Goal: Check status: Check status

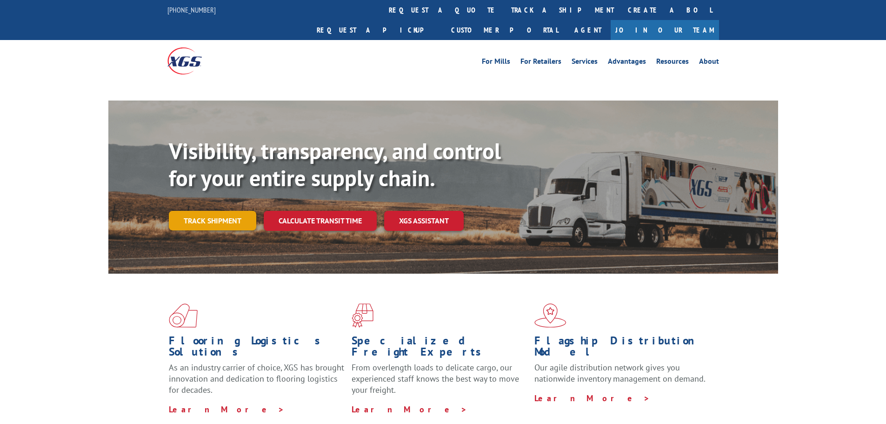
click at [225, 211] on link "Track shipment" at bounding box center [212, 221] width 87 height 20
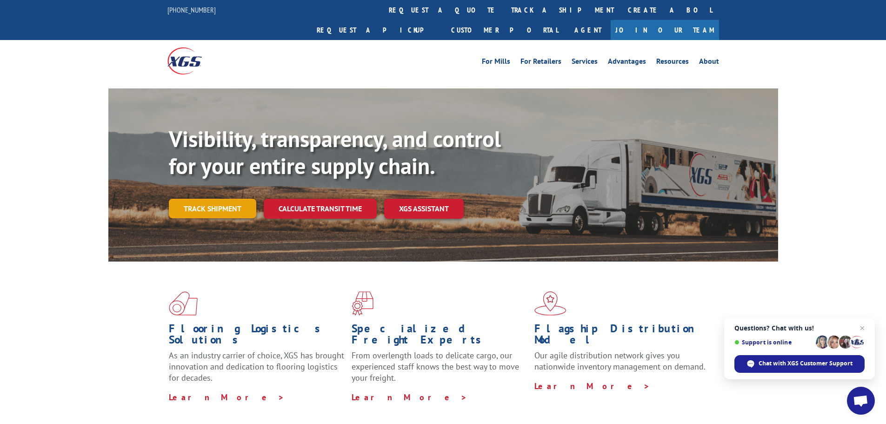
click at [200, 199] on link "Track shipment" at bounding box center [212, 209] width 87 height 20
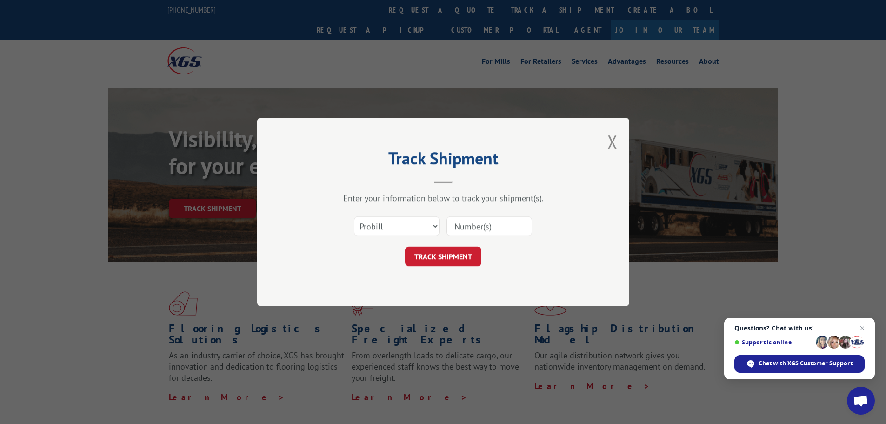
click at [465, 227] on input at bounding box center [490, 226] width 86 height 20
type input "17672396"
click at [422, 257] on button "TRACK SHIPMENT" at bounding box center [443, 257] width 76 height 20
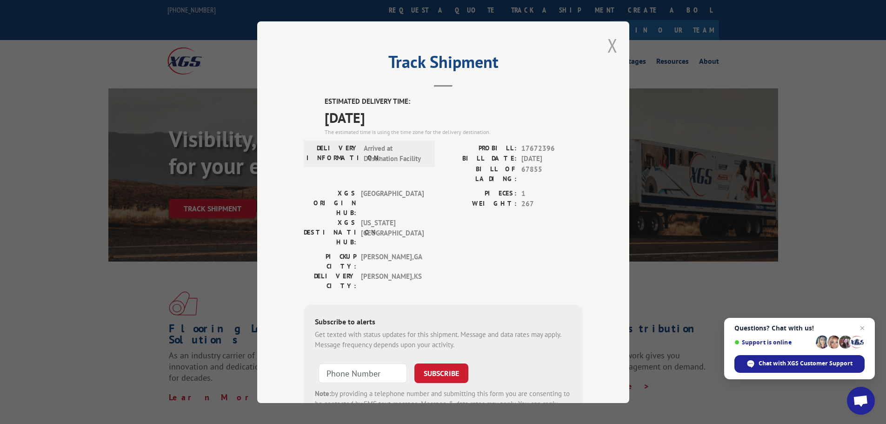
click at [609, 47] on button "Close modal" at bounding box center [612, 45] width 10 height 25
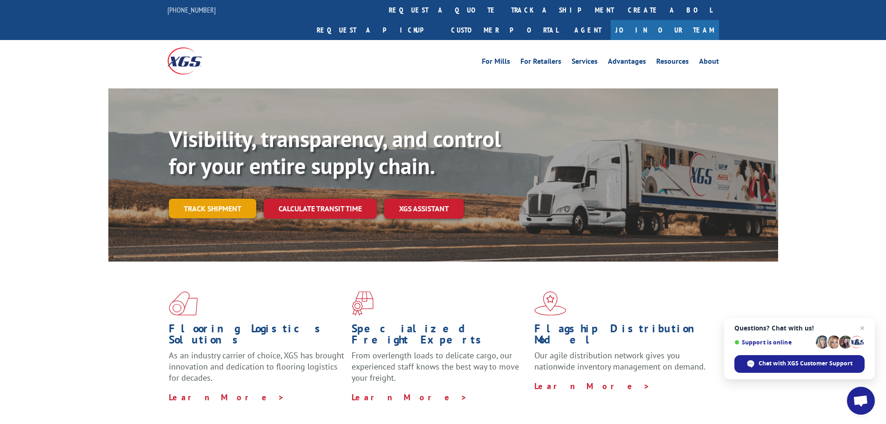
click at [215, 199] on link "Track shipment" at bounding box center [212, 209] width 87 height 20
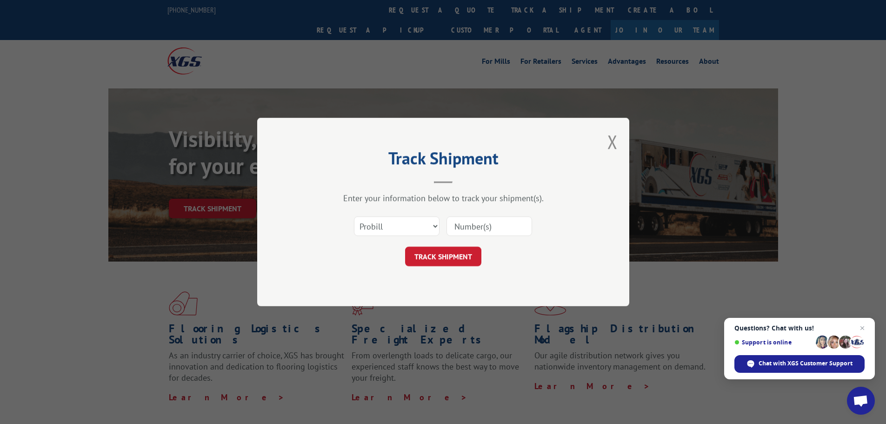
click at [461, 225] on input at bounding box center [490, 226] width 86 height 20
type input "17672396"
click at [425, 227] on select "Select category... Probill BOL PO" at bounding box center [397, 226] width 86 height 20
select select "bol"
click at [354, 216] on select "Select category... Probill BOL PO" at bounding box center [397, 226] width 86 height 20
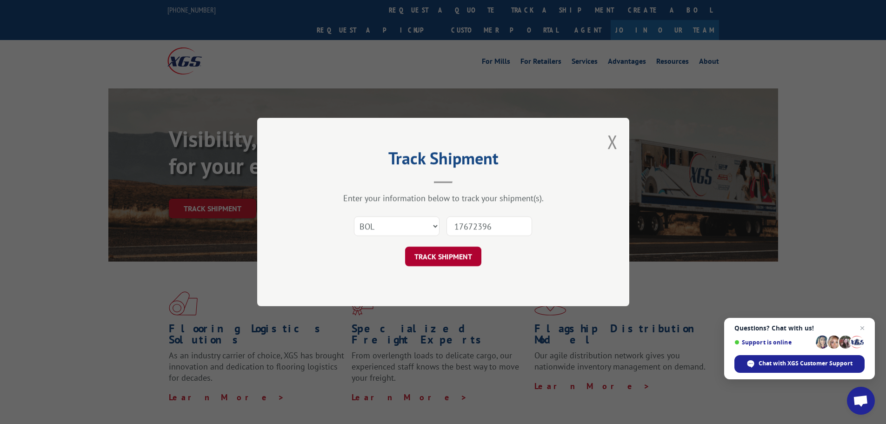
click at [441, 260] on button "TRACK SHIPMENT" at bounding box center [443, 257] width 76 height 20
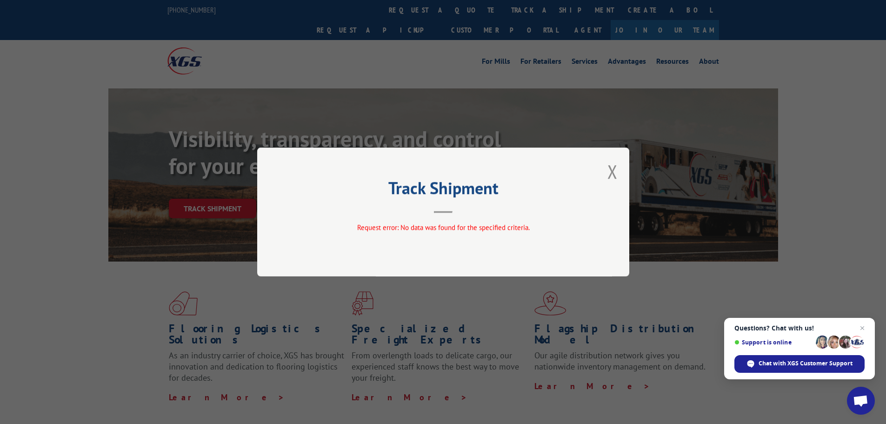
drag, startPoint x: 615, startPoint y: 170, endPoint x: 586, endPoint y: 166, distance: 30.0
click at [615, 171] on button "Close modal" at bounding box center [612, 171] width 10 height 25
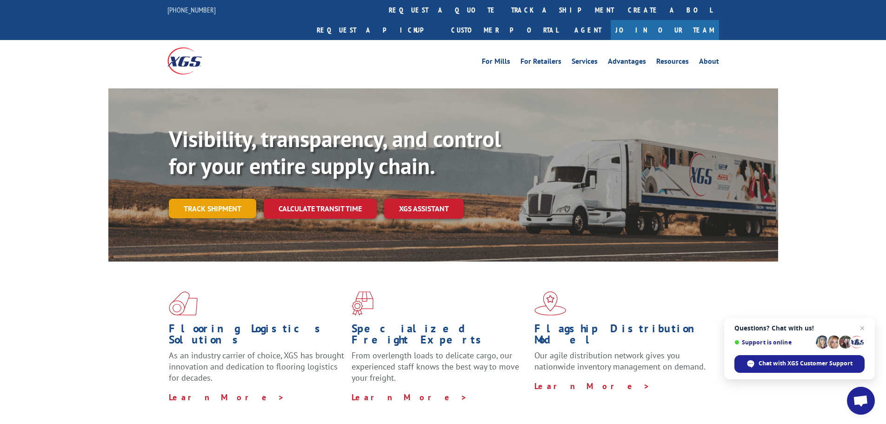
click at [226, 199] on link "Track shipment" at bounding box center [212, 209] width 87 height 20
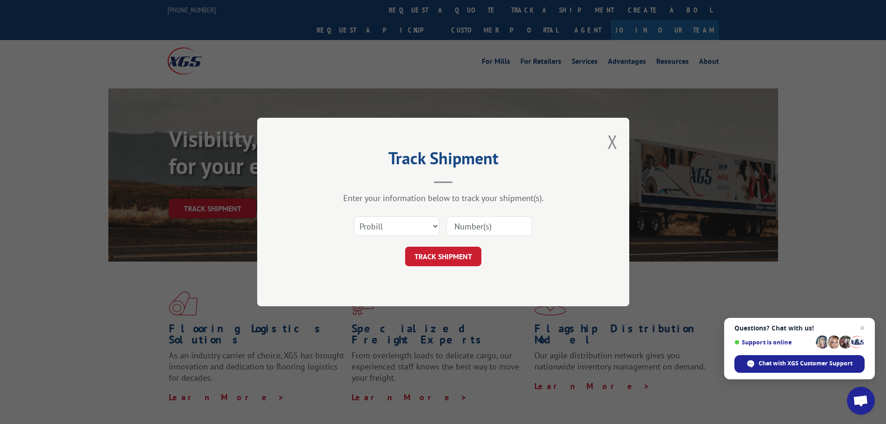
click at [473, 225] on input at bounding box center [490, 226] width 86 height 20
type input "17672396"
click at [441, 254] on button "TRACK SHIPMENT" at bounding box center [443, 257] width 76 height 20
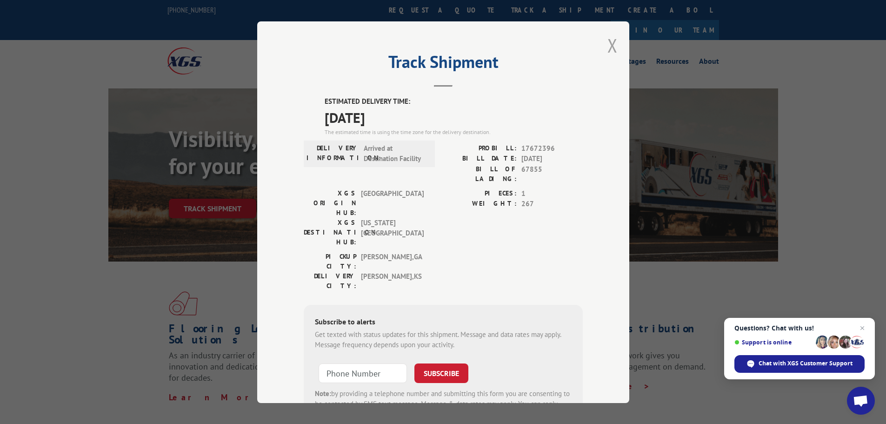
click at [607, 44] on button "Close modal" at bounding box center [612, 45] width 10 height 25
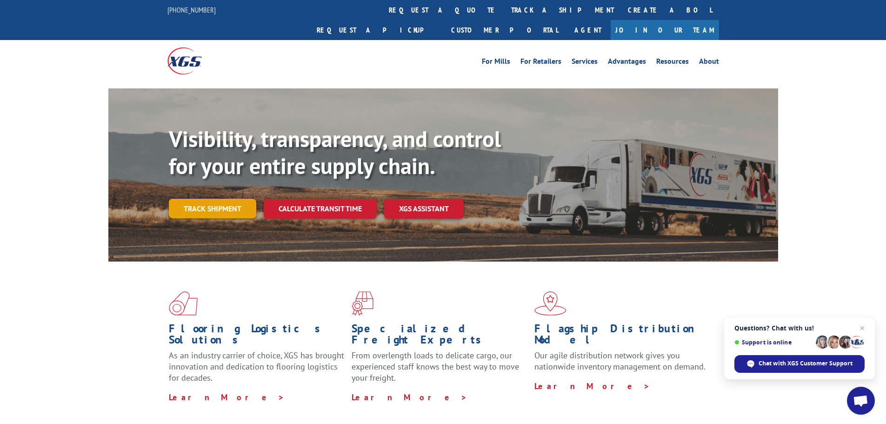
click at [210, 199] on link "Track shipment" at bounding box center [212, 209] width 87 height 20
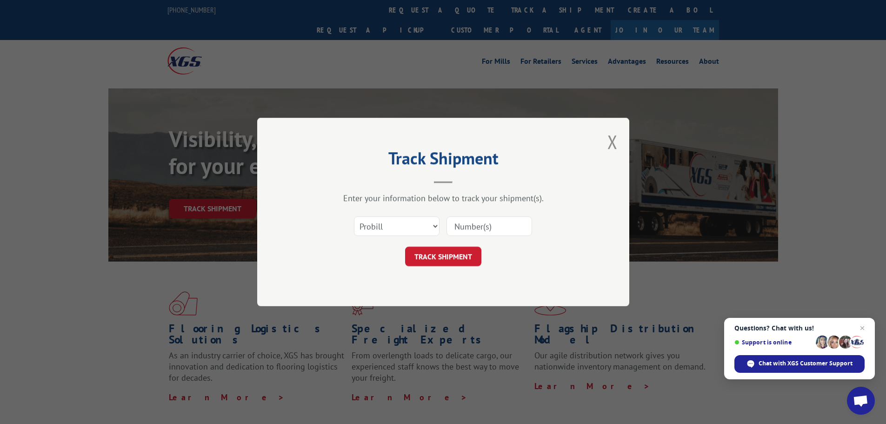
click at [464, 221] on input at bounding box center [490, 226] width 86 height 20
type input "17672396"
click at [458, 252] on button "TRACK SHIPMENT" at bounding box center [443, 257] width 76 height 20
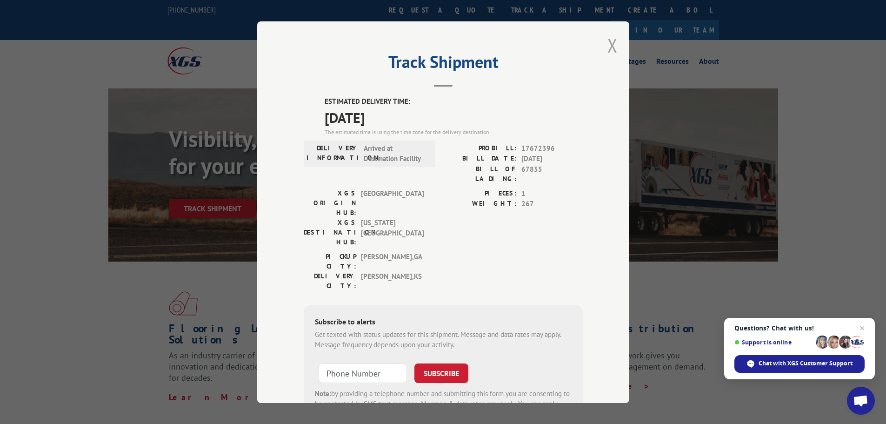
click at [608, 46] on button "Close modal" at bounding box center [612, 45] width 10 height 25
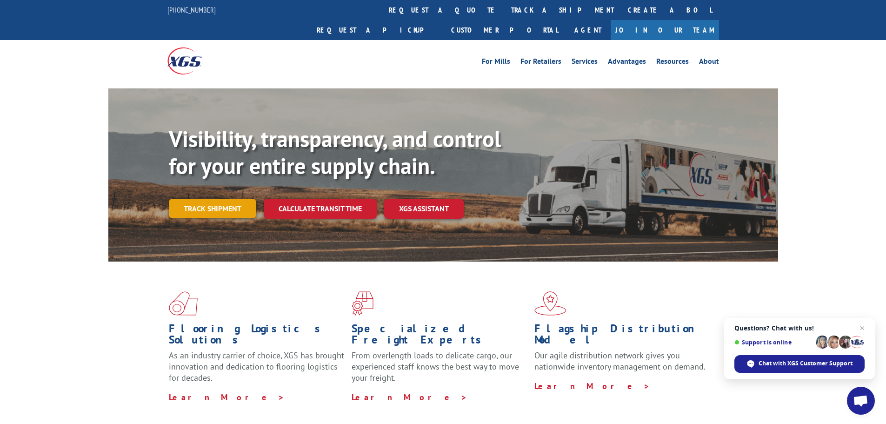
click at [213, 199] on link "Track shipment" at bounding box center [212, 209] width 87 height 20
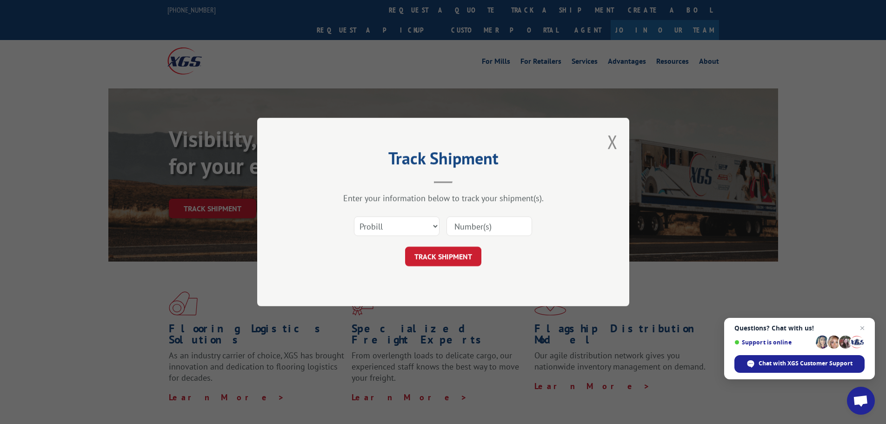
click at [486, 228] on input at bounding box center [490, 226] width 86 height 20
type input "17672396"
click at [458, 259] on button "TRACK SHIPMENT" at bounding box center [443, 257] width 76 height 20
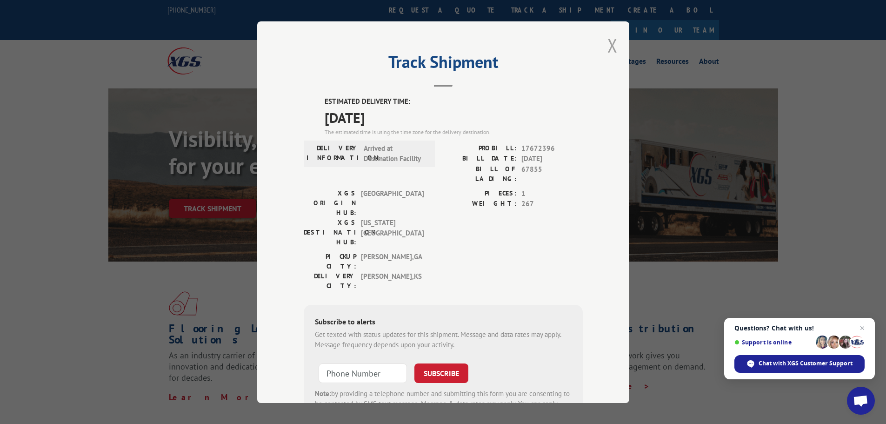
click at [609, 48] on button "Close modal" at bounding box center [612, 45] width 10 height 25
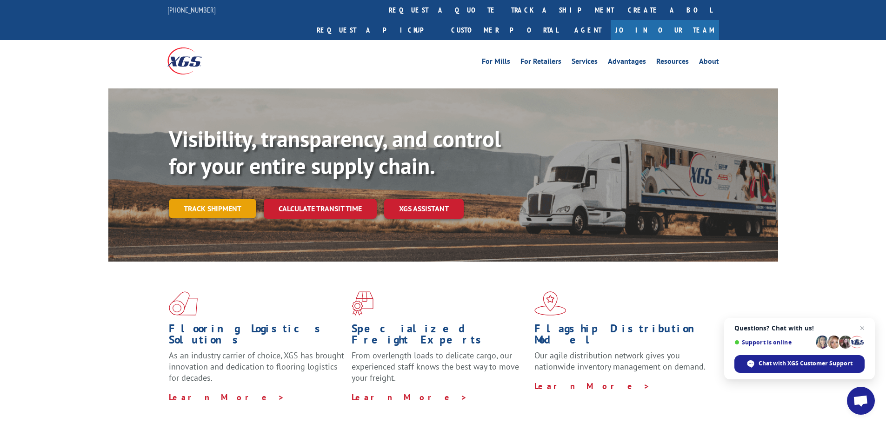
click at [227, 199] on link "Track shipment" at bounding box center [212, 209] width 87 height 20
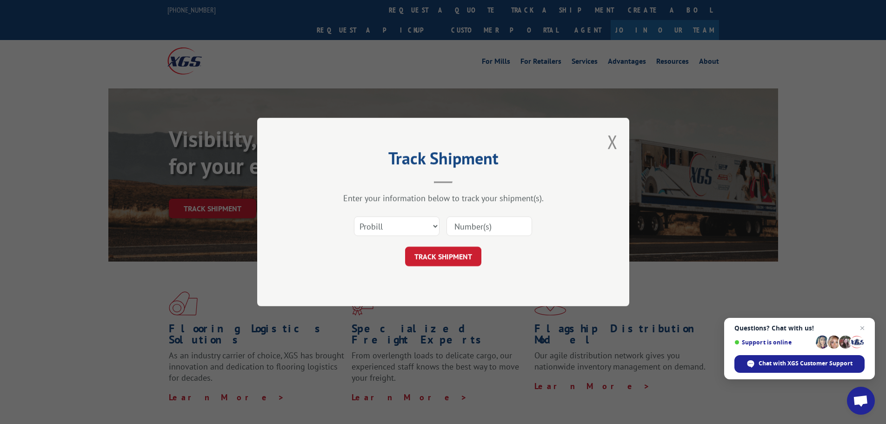
click at [460, 226] on input at bounding box center [490, 226] width 86 height 20
type input "17672396"
click at [458, 254] on button "TRACK SHIPMENT" at bounding box center [443, 257] width 76 height 20
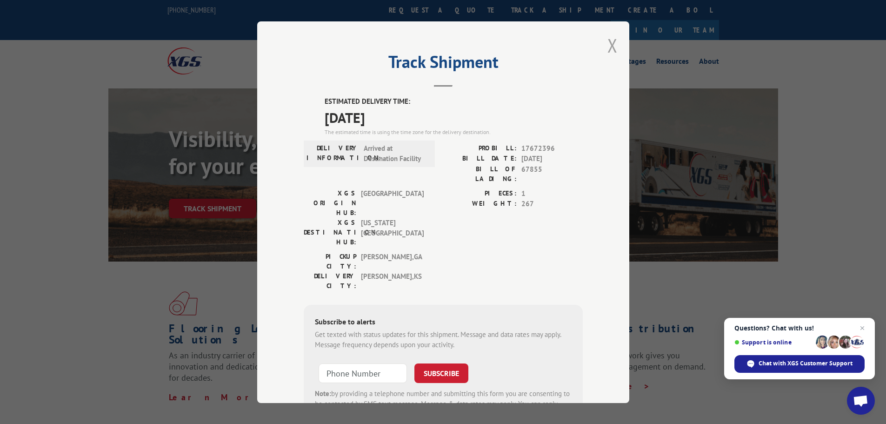
click at [609, 43] on button "Close modal" at bounding box center [612, 45] width 10 height 25
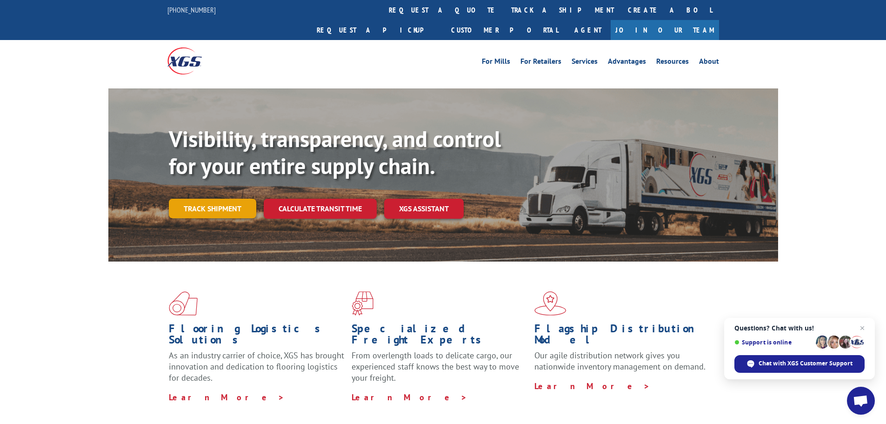
click at [231, 199] on link "Track shipment" at bounding box center [212, 209] width 87 height 20
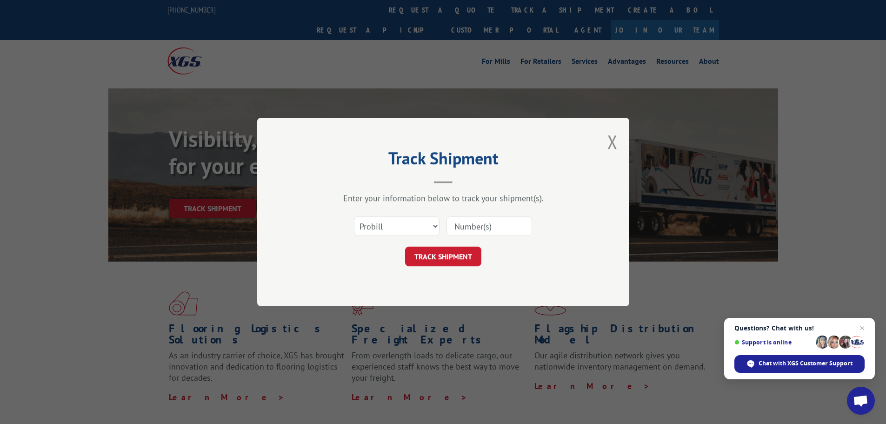
click at [467, 228] on input at bounding box center [490, 226] width 86 height 20
type input "17672396"
click at [452, 253] on button "TRACK SHIPMENT" at bounding box center [443, 257] width 76 height 20
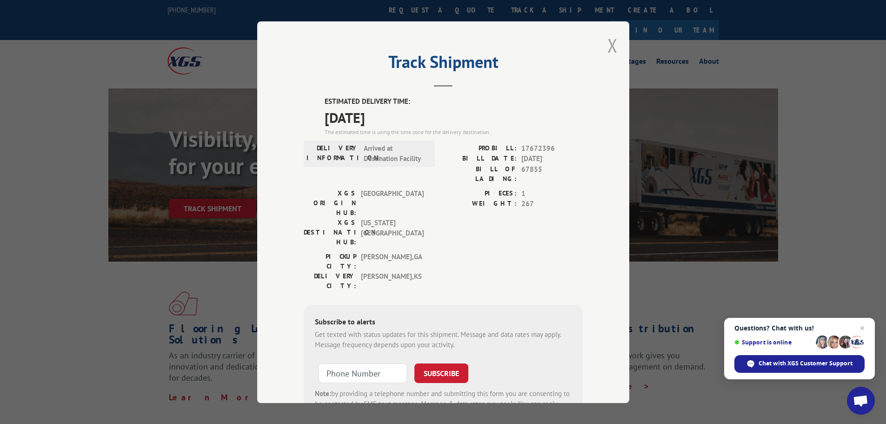
click at [608, 45] on button "Close modal" at bounding box center [612, 45] width 10 height 25
